Goal: Transaction & Acquisition: Book appointment/travel/reservation

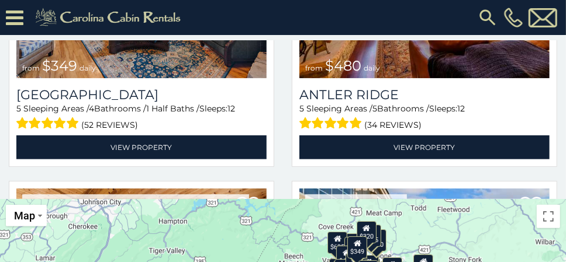
scroll to position [292, 0]
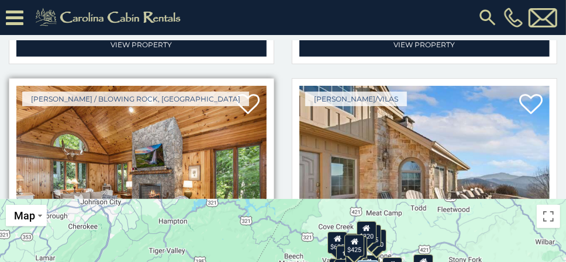
click at [211, 137] on img at bounding box center [141, 170] width 250 height 168
click at [233, 148] on img at bounding box center [141, 170] width 250 height 168
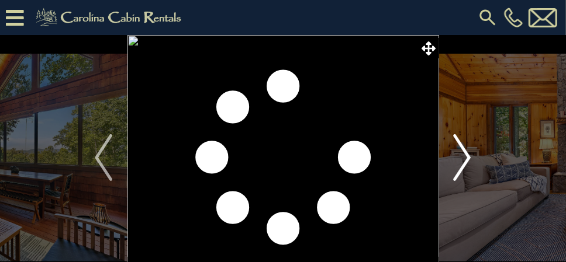
click at [466, 154] on img "Next" at bounding box center [462, 157] width 18 height 47
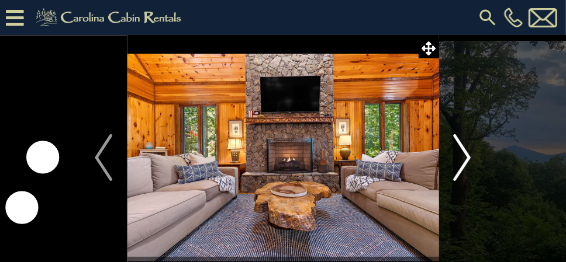
click at [467, 155] on img "Next" at bounding box center [462, 157] width 18 height 47
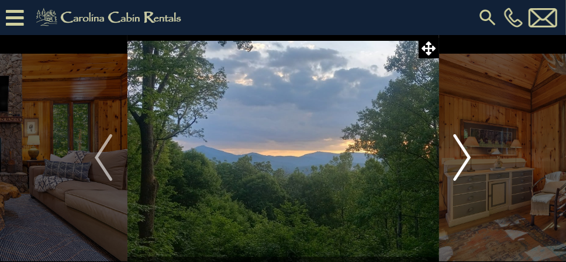
click at [467, 155] on img "Next" at bounding box center [462, 157] width 18 height 47
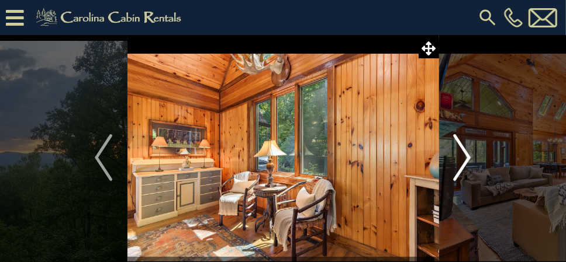
click at [467, 155] on img "Next" at bounding box center [462, 157] width 18 height 47
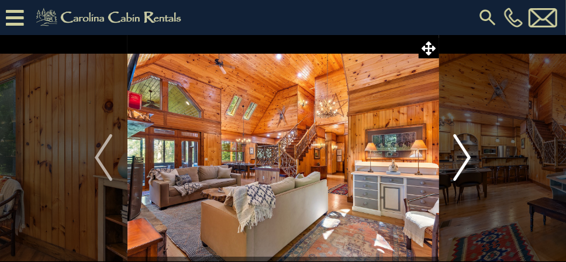
click at [467, 156] on img "Next" at bounding box center [462, 157] width 18 height 47
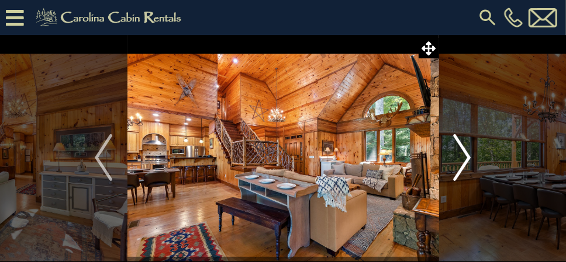
click at [467, 156] on img "Next" at bounding box center [462, 157] width 18 height 47
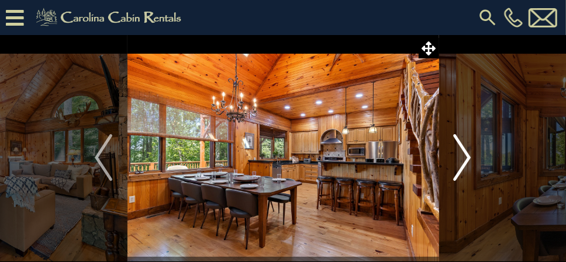
click at [467, 156] on img "Next" at bounding box center [462, 157] width 18 height 47
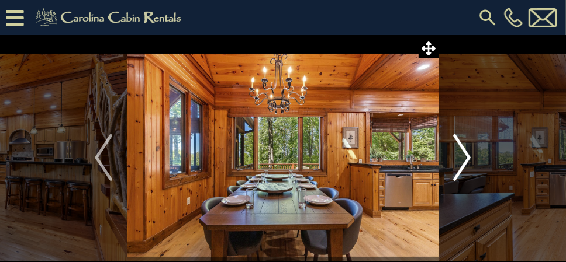
click at [467, 156] on img "Next" at bounding box center [462, 157] width 18 height 47
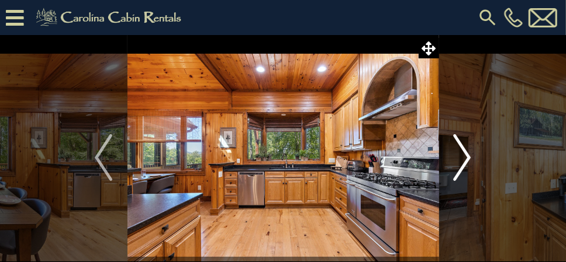
click at [467, 156] on img "Next" at bounding box center [462, 157] width 18 height 47
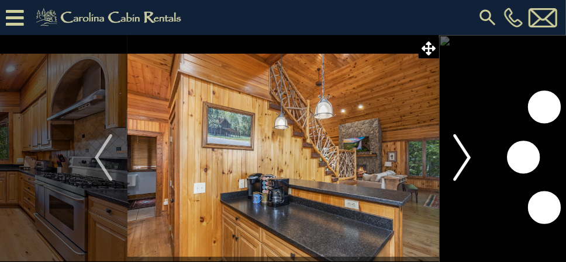
click at [467, 156] on img "Next" at bounding box center [462, 157] width 18 height 47
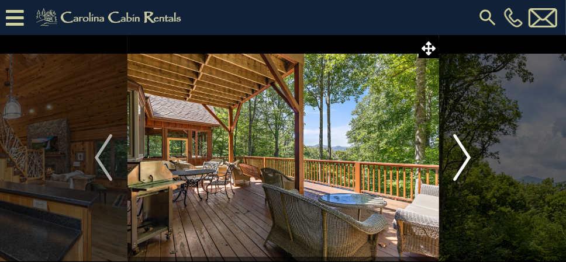
click at [467, 156] on img "Next" at bounding box center [462, 157] width 18 height 47
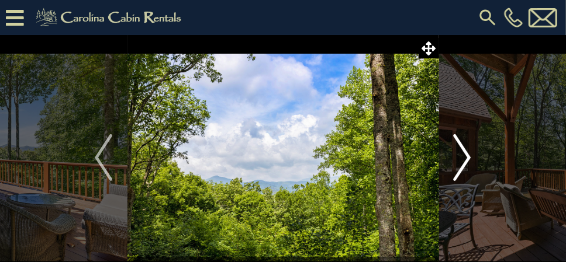
click at [467, 156] on img "Next" at bounding box center [462, 157] width 18 height 47
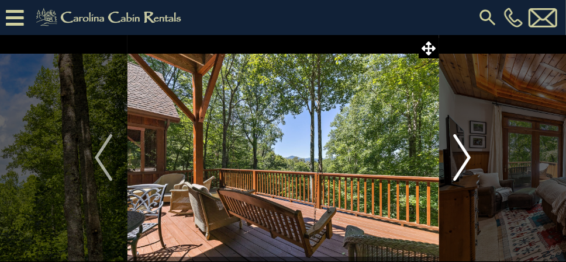
click at [467, 156] on img "Next" at bounding box center [462, 157] width 18 height 47
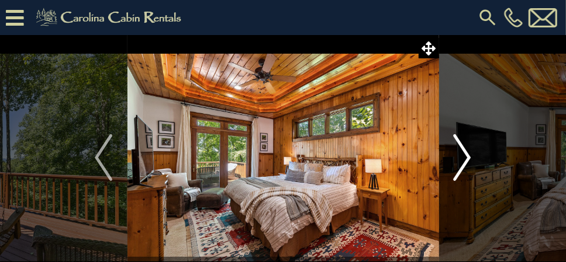
click at [467, 156] on img "Next" at bounding box center [462, 157] width 18 height 47
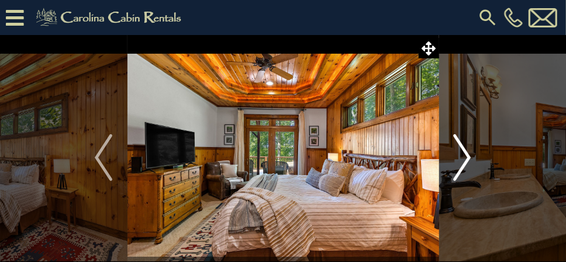
click at [467, 156] on img "Next" at bounding box center [462, 157] width 18 height 47
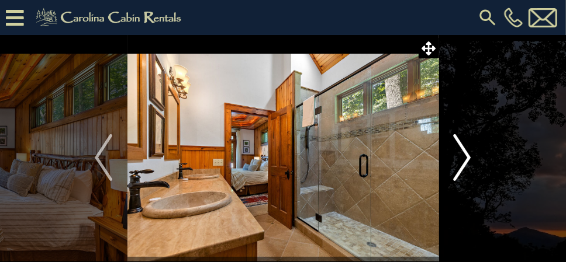
click at [467, 156] on img "Next" at bounding box center [462, 157] width 18 height 47
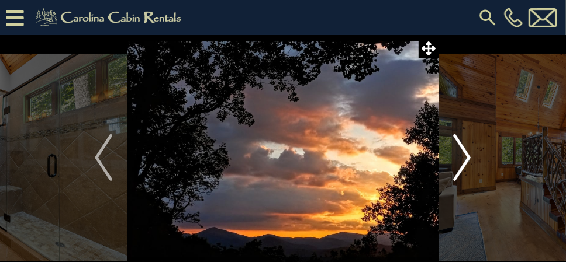
click at [467, 156] on img "Next" at bounding box center [462, 157] width 18 height 47
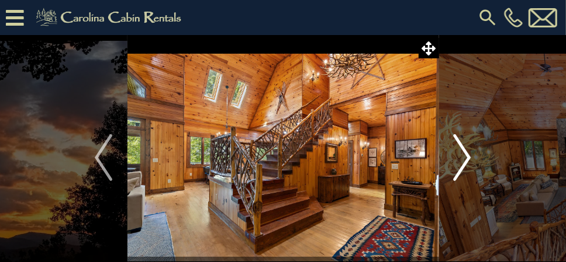
click at [467, 156] on img "Next" at bounding box center [462, 157] width 18 height 47
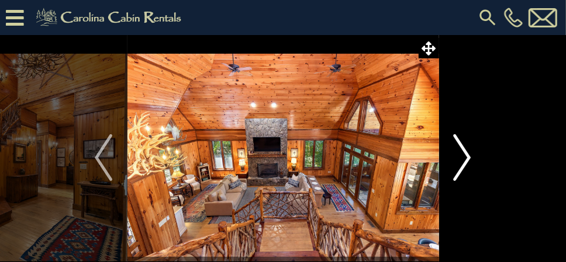
click at [467, 156] on img "Next" at bounding box center [462, 157] width 18 height 47
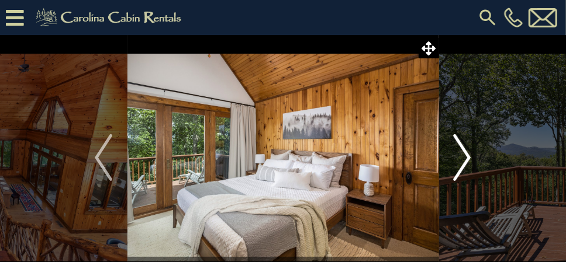
click at [467, 156] on img "Next" at bounding box center [462, 157] width 18 height 47
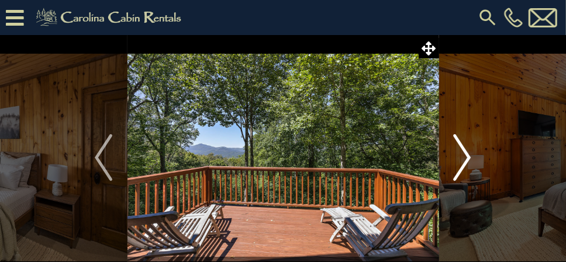
click at [467, 156] on img "Next" at bounding box center [462, 157] width 18 height 47
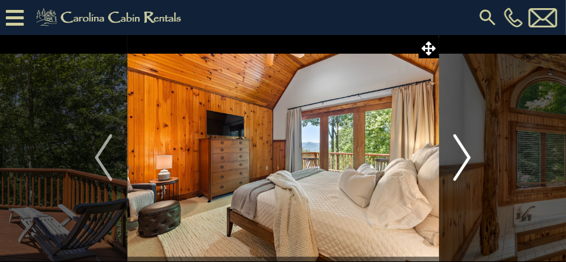
click at [467, 156] on img "Next" at bounding box center [462, 157] width 18 height 47
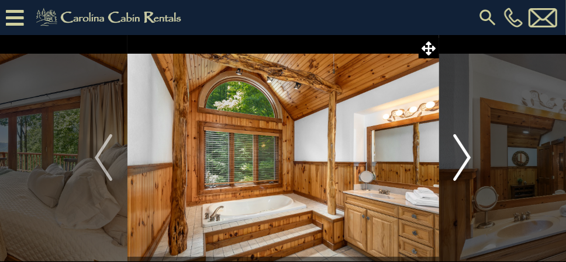
click at [467, 156] on img "Next" at bounding box center [462, 157] width 18 height 47
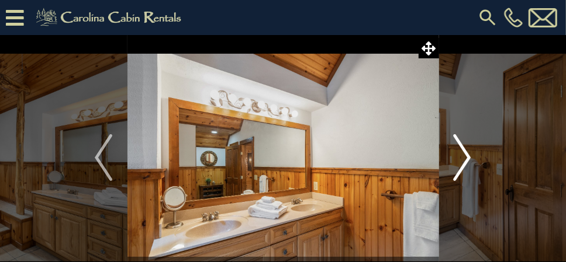
click at [467, 156] on img "Next" at bounding box center [462, 157] width 18 height 47
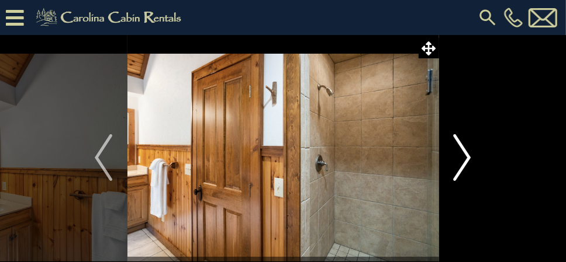
click at [467, 156] on img "Next" at bounding box center [462, 157] width 18 height 47
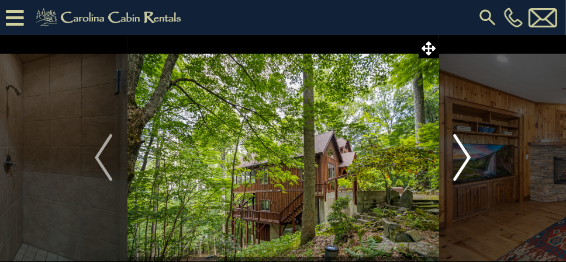
click at [467, 156] on img "Next" at bounding box center [462, 157] width 18 height 47
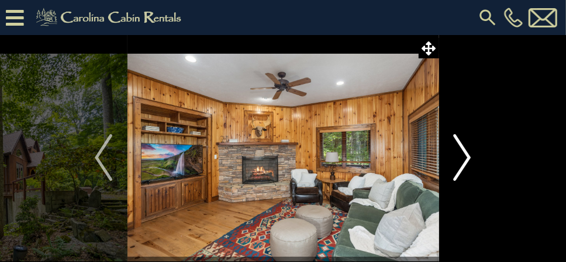
click at [466, 157] on img "Next" at bounding box center [462, 157] width 18 height 47
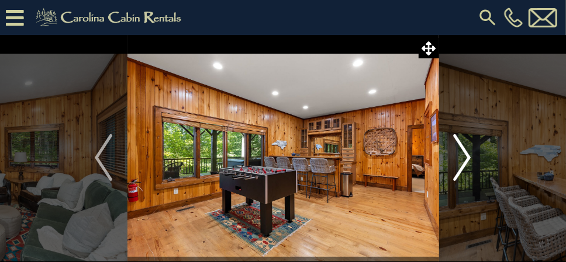
click at [466, 158] on img "Next" at bounding box center [462, 157] width 18 height 47
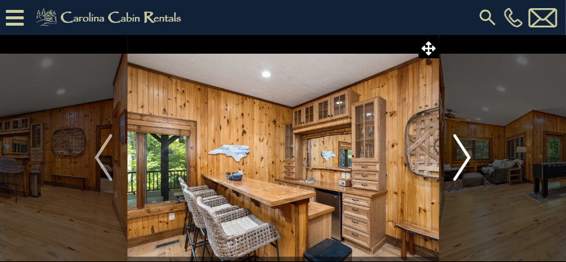
click at [466, 158] on img "Next" at bounding box center [462, 157] width 18 height 47
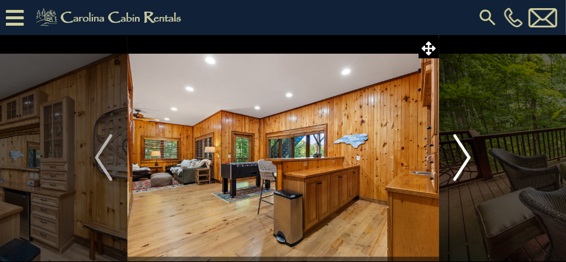
click at [468, 162] on img "Next" at bounding box center [462, 157] width 18 height 47
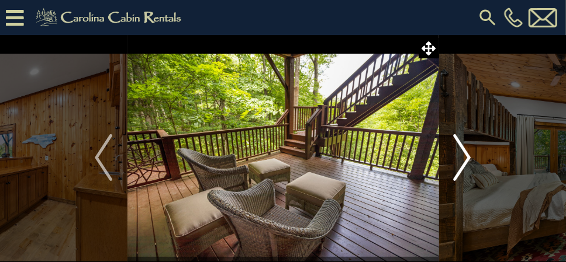
click at [468, 160] on img "Next" at bounding box center [462, 157] width 18 height 47
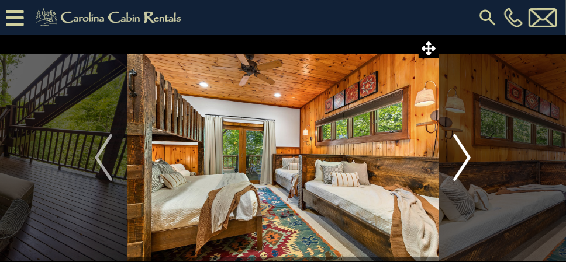
click at [468, 160] on img "Next" at bounding box center [462, 157] width 18 height 47
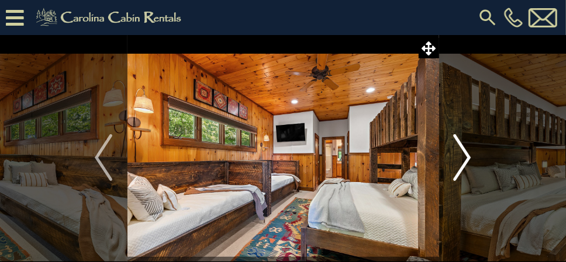
click at [468, 160] on img "Next" at bounding box center [462, 157] width 18 height 47
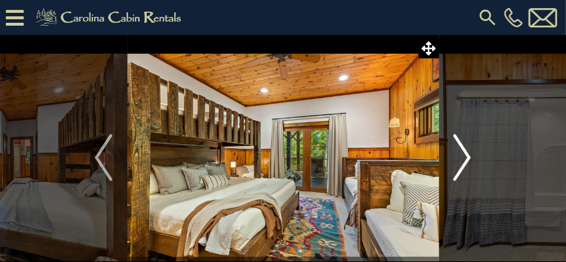
click at [468, 160] on img "Next" at bounding box center [462, 157] width 18 height 47
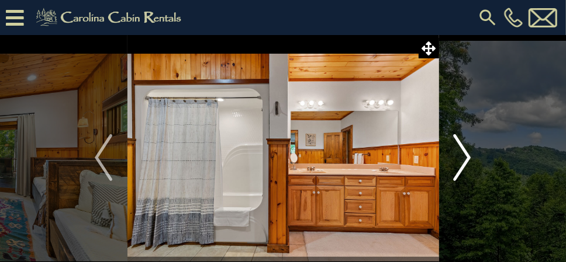
click at [468, 160] on img "Next" at bounding box center [462, 157] width 18 height 47
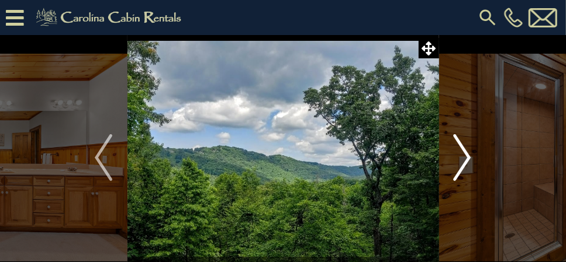
click at [468, 160] on img "Next" at bounding box center [462, 157] width 18 height 47
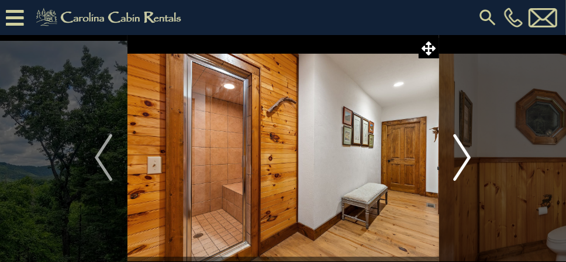
click at [468, 160] on img "Next" at bounding box center [462, 157] width 18 height 47
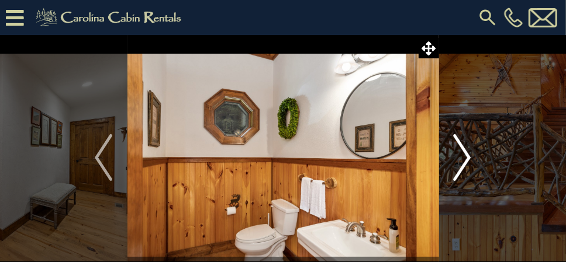
click at [468, 160] on img "Next" at bounding box center [462, 157] width 18 height 47
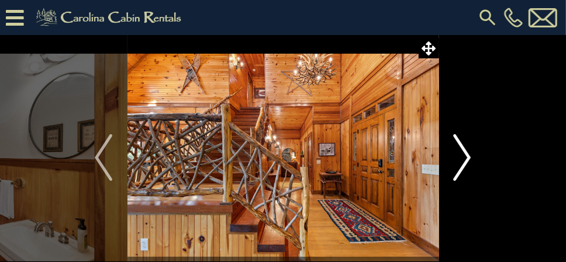
click at [468, 159] on img "Next" at bounding box center [462, 157] width 18 height 47
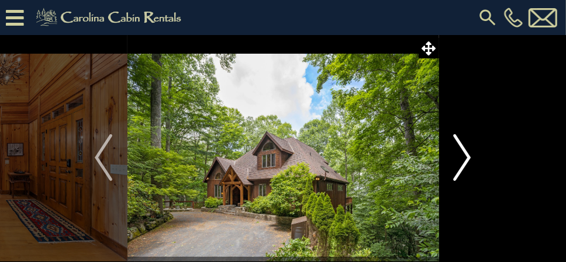
click at [472, 154] on button "Next" at bounding box center [461, 157] width 47 height 245
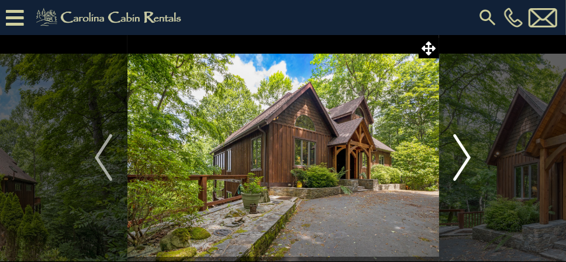
click at [472, 154] on button "Next" at bounding box center [461, 157] width 47 height 245
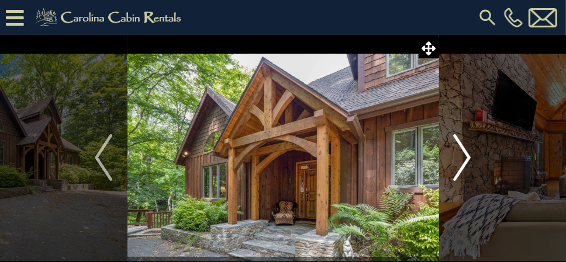
click at [472, 154] on button "Next" at bounding box center [461, 157] width 47 height 245
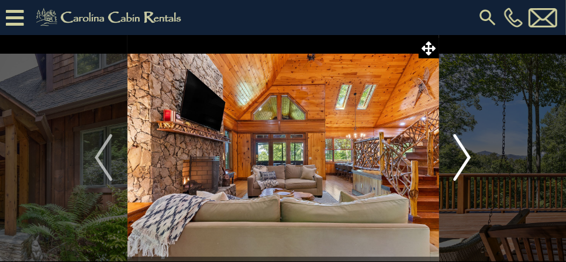
click at [472, 155] on button "Next" at bounding box center [461, 157] width 47 height 245
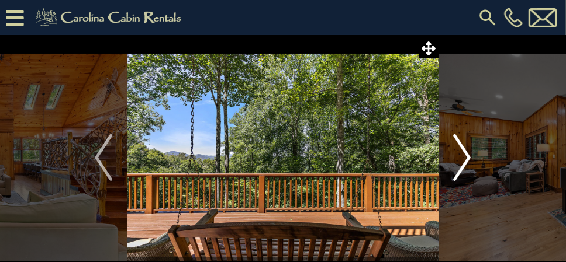
click at [472, 155] on button "Next" at bounding box center [461, 157] width 47 height 245
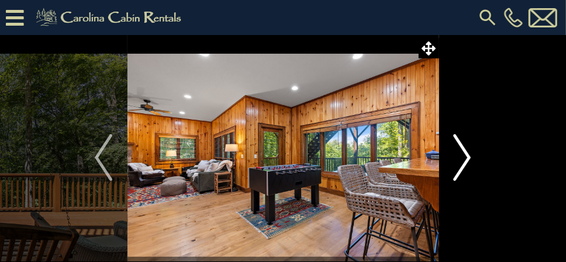
click at [472, 155] on button "Next" at bounding box center [461, 157] width 47 height 245
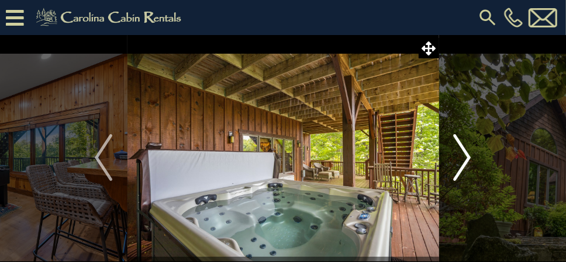
click at [472, 155] on button "Next" at bounding box center [461, 157] width 47 height 245
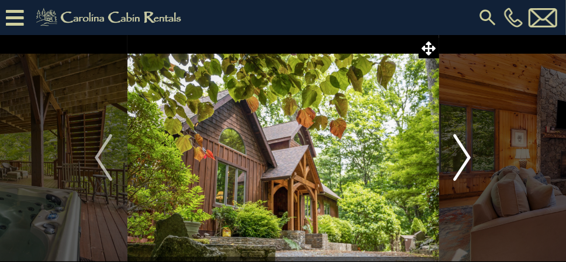
click at [472, 155] on button "Next" at bounding box center [461, 157] width 47 height 245
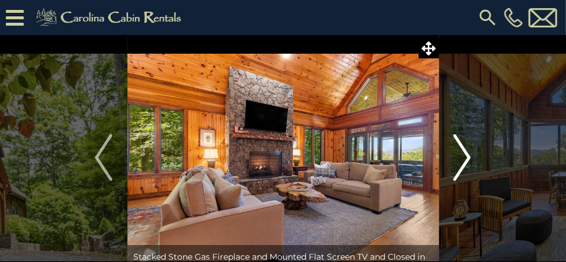
click at [472, 157] on button "Next" at bounding box center [461, 157] width 47 height 245
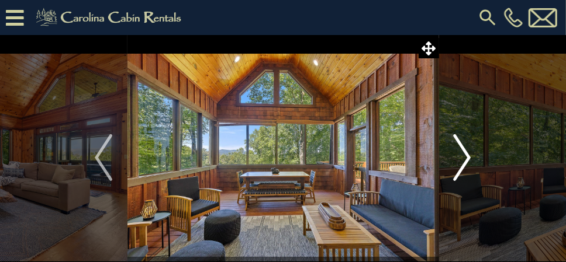
click at [472, 157] on button "Next" at bounding box center [461, 157] width 47 height 245
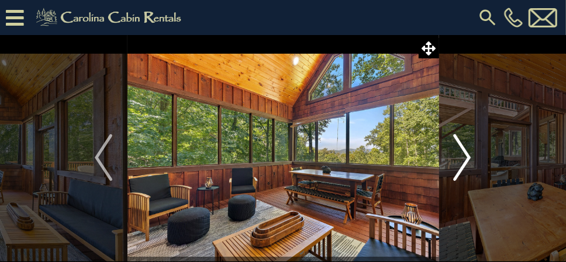
click at [472, 157] on button "Next" at bounding box center [461, 157] width 47 height 245
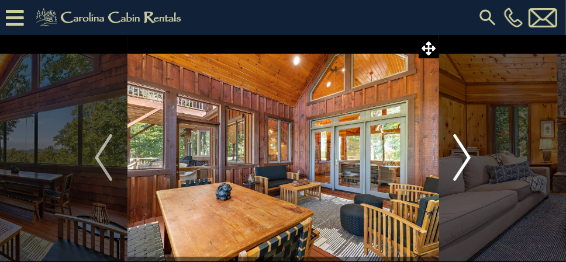
click at [472, 157] on button "Next" at bounding box center [461, 157] width 47 height 245
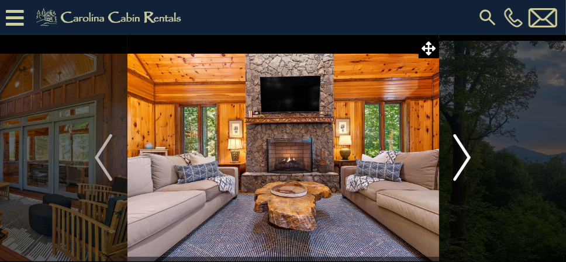
click at [472, 157] on button "Next" at bounding box center [461, 157] width 47 height 245
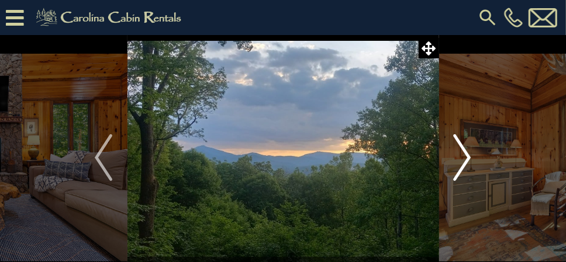
click at [472, 157] on button "Next" at bounding box center [461, 157] width 47 height 245
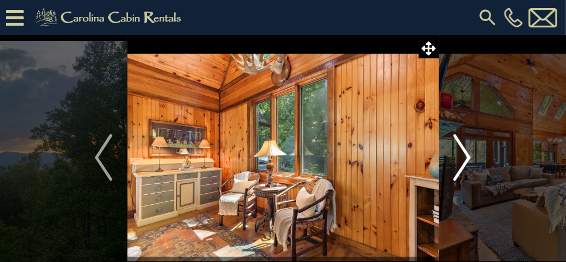
click at [472, 157] on button "Next" at bounding box center [461, 157] width 47 height 245
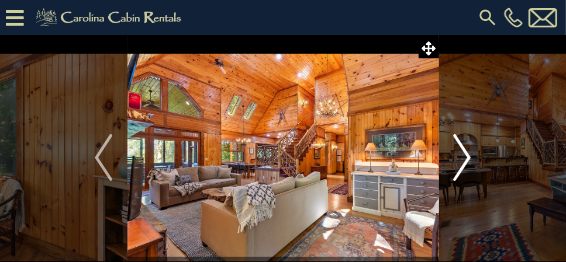
click at [462, 155] on img "Next" at bounding box center [462, 157] width 18 height 47
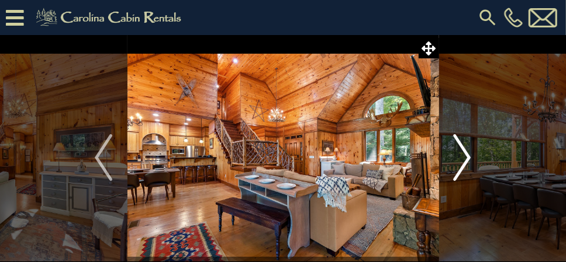
click at [462, 156] on img "Next" at bounding box center [462, 157] width 18 height 47
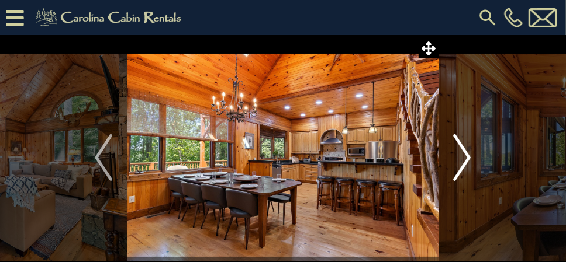
click at [467, 159] on img "Next" at bounding box center [462, 157] width 18 height 47
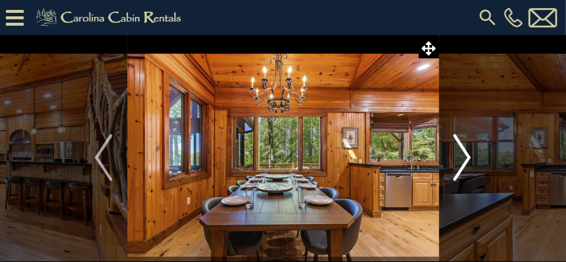
click at [467, 159] on img "Next" at bounding box center [462, 157] width 18 height 47
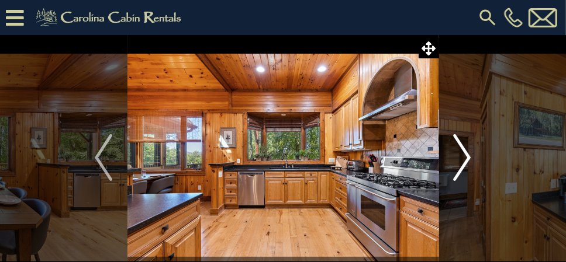
click at [467, 159] on img "Next" at bounding box center [462, 157] width 18 height 47
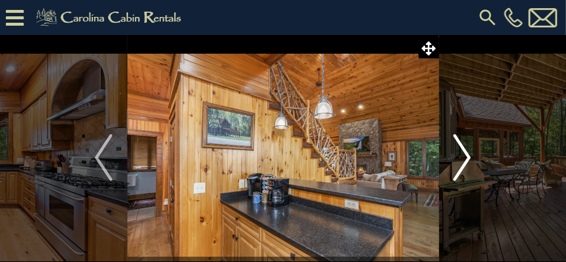
click at [467, 159] on img "Next" at bounding box center [462, 157] width 18 height 47
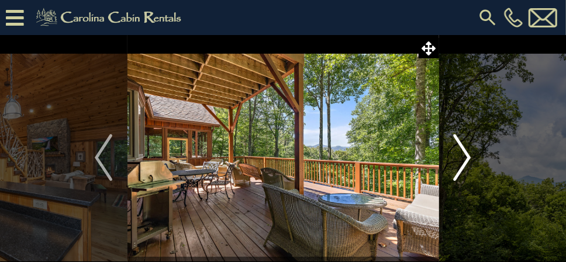
click at [467, 159] on img "Next" at bounding box center [462, 157] width 18 height 47
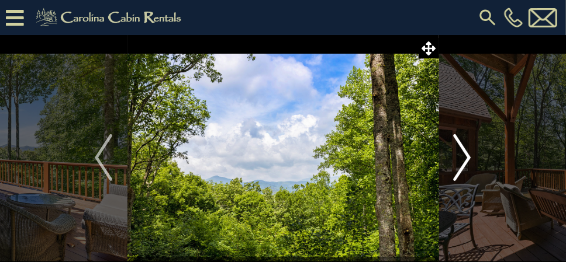
click at [467, 159] on img "Next" at bounding box center [462, 157] width 18 height 47
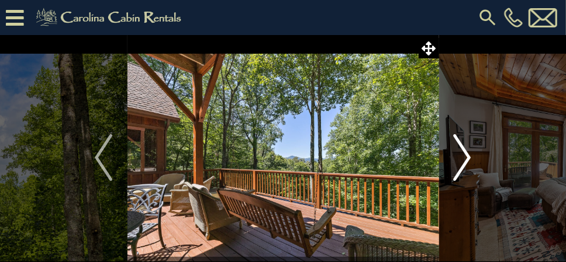
click at [465, 157] on img "Next" at bounding box center [462, 157] width 18 height 47
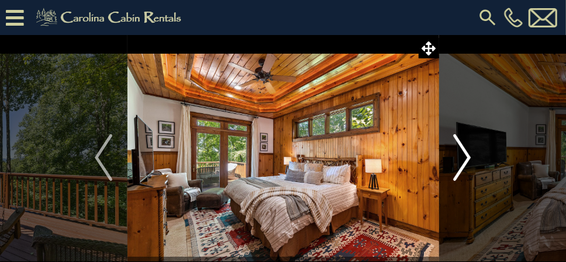
click at [465, 157] on img "Next" at bounding box center [462, 157] width 18 height 47
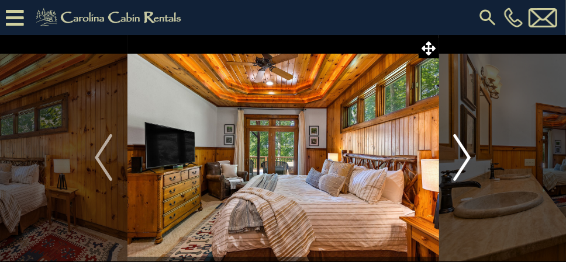
click at [465, 157] on img "Next" at bounding box center [462, 157] width 18 height 47
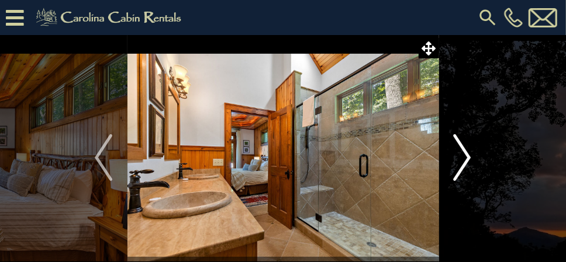
click at [465, 157] on img "Next" at bounding box center [462, 157] width 18 height 47
